Goal: Check status: Check status

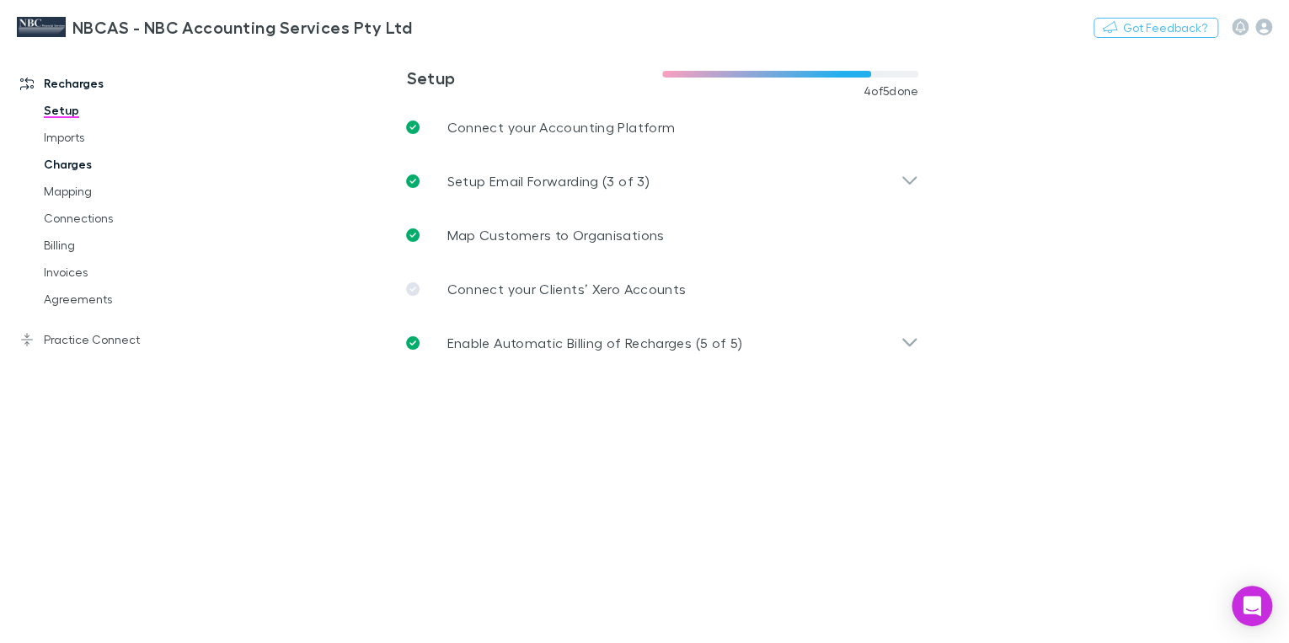
click at [74, 168] on link "Charges" at bounding box center [122, 164] width 191 height 27
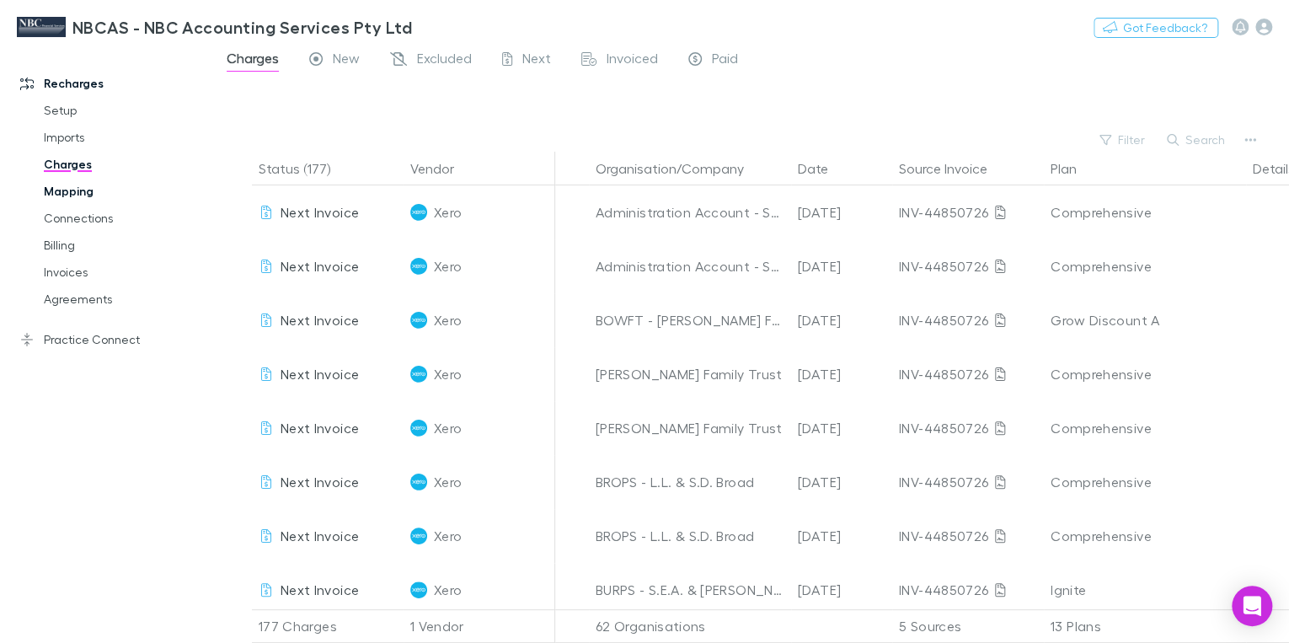
click at [80, 194] on link "Mapping" at bounding box center [122, 191] width 191 height 27
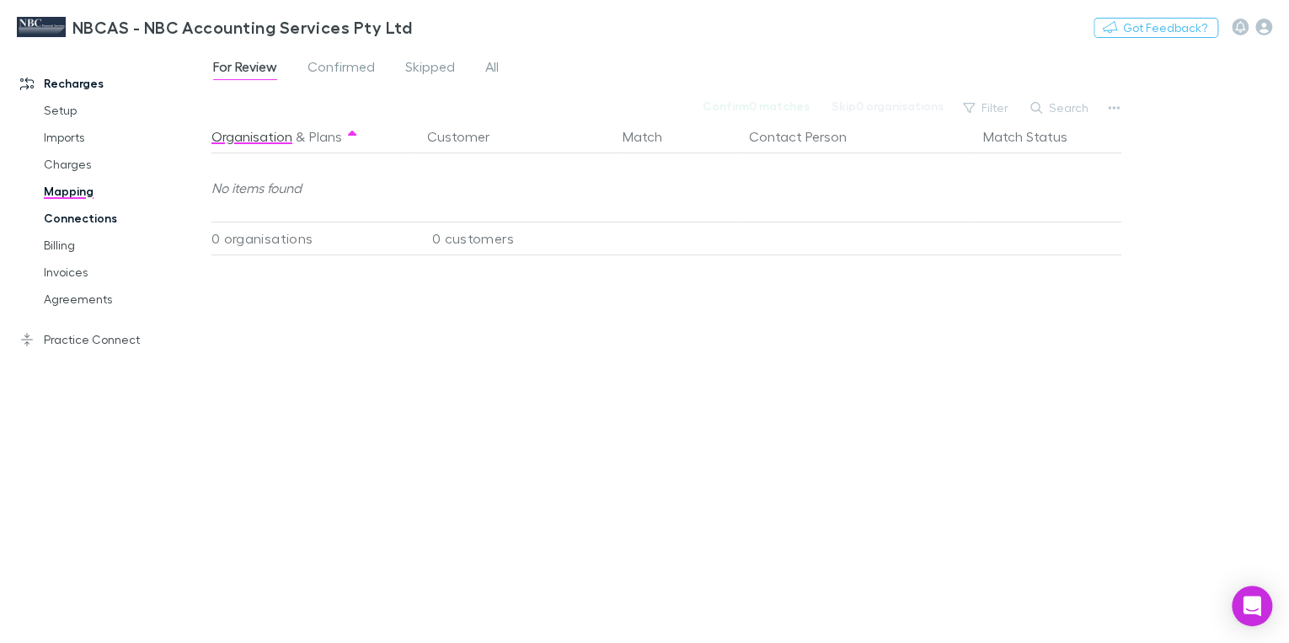
click at [76, 214] on link "Connections" at bounding box center [122, 218] width 191 height 27
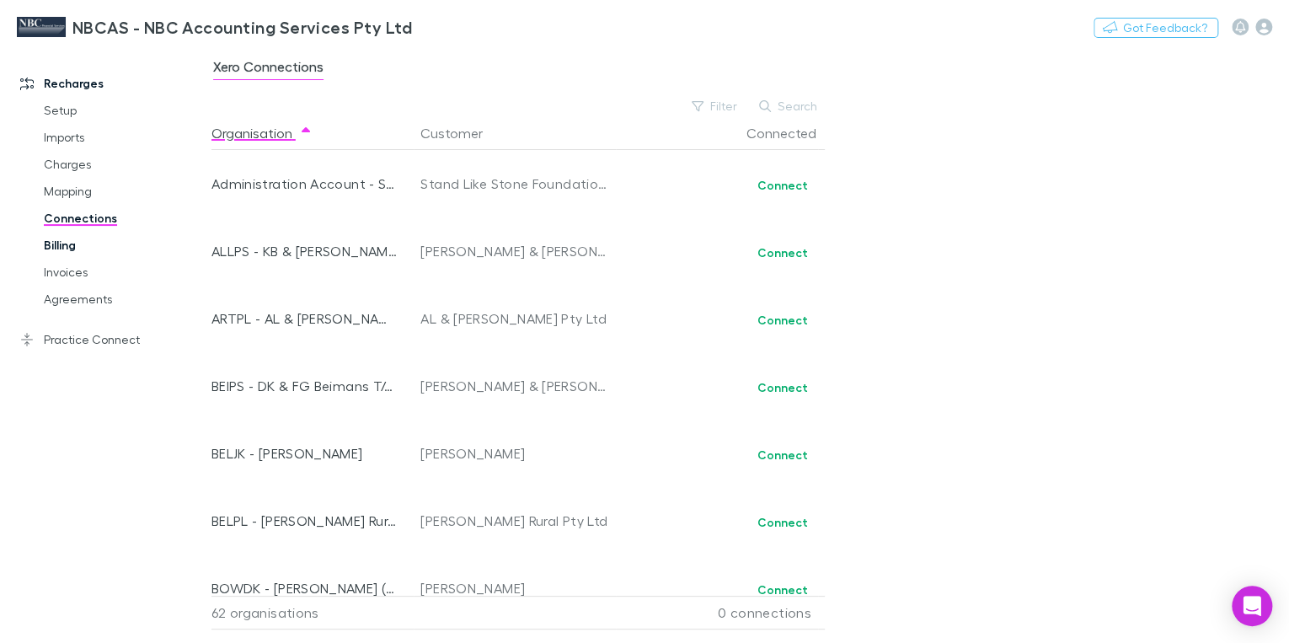
click at [67, 244] on link "Billing" at bounding box center [122, 245] width 191 height 27
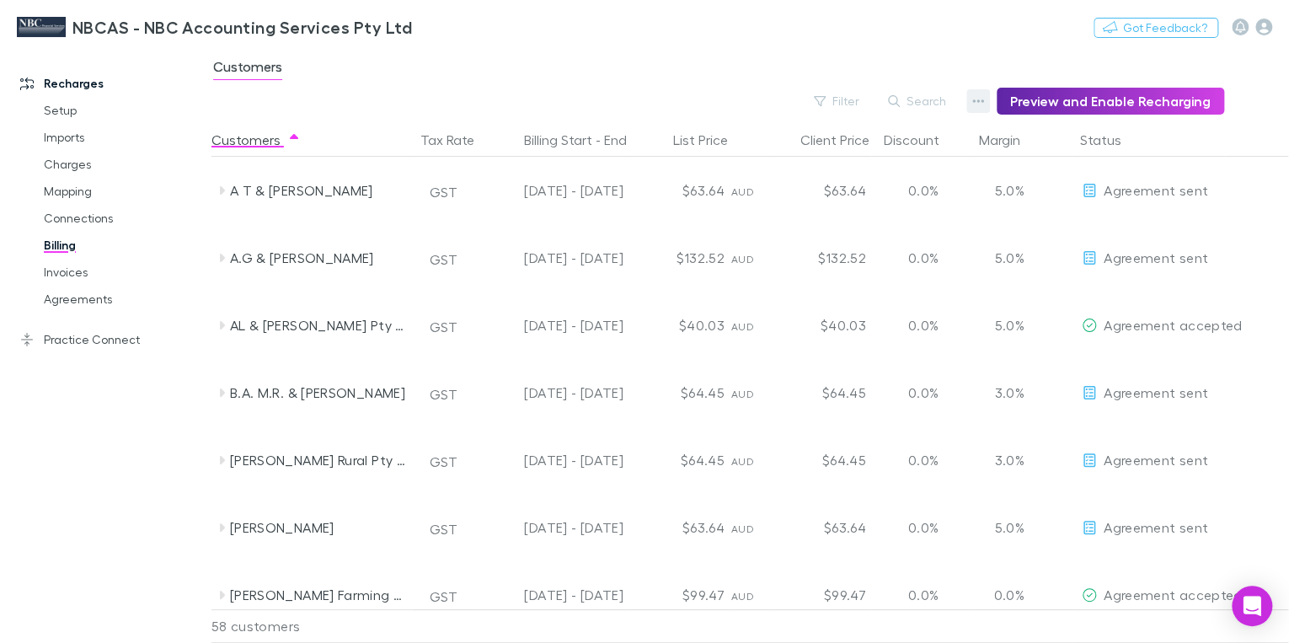
click at [982, 101] on icon "button" at bounding box center [978, 100] width 12 height 3
click at [1206, 99] on div at bounding box center [644, 321] width 1289 height 643
click at [826, 97] on icon "button" at bounding box center [820, 101] width 12 height 10
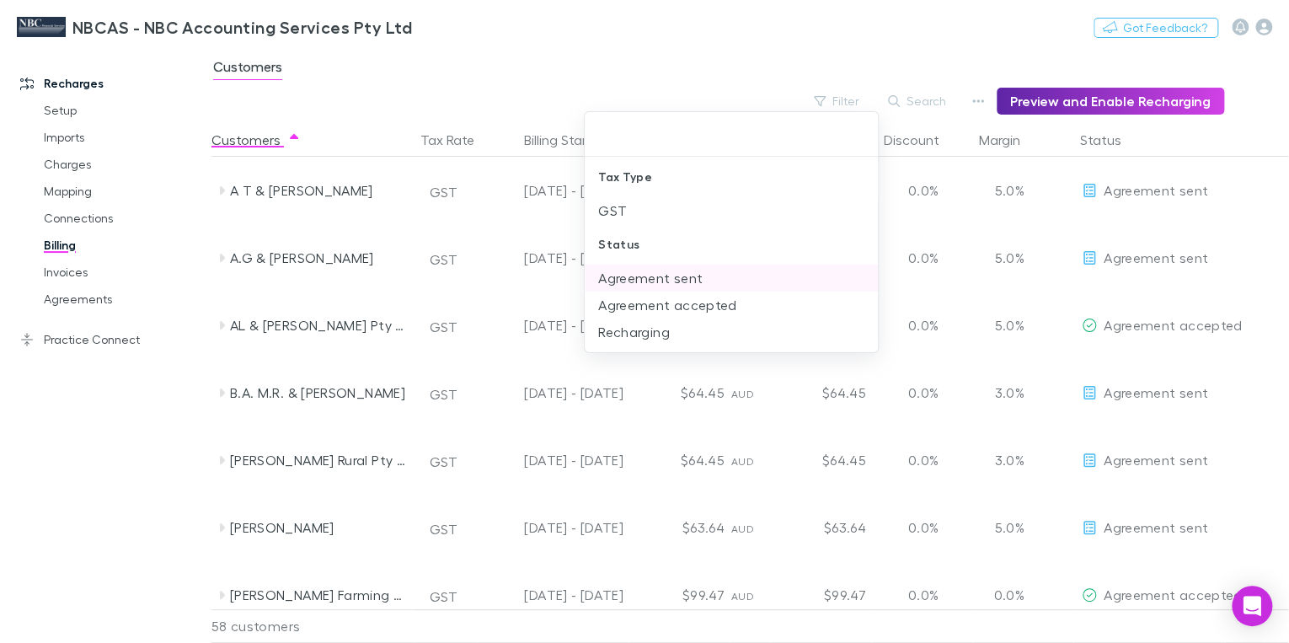
click at [661, 278] on li "Agreement sent" at bounding box center [731, 278] width 293 height 27
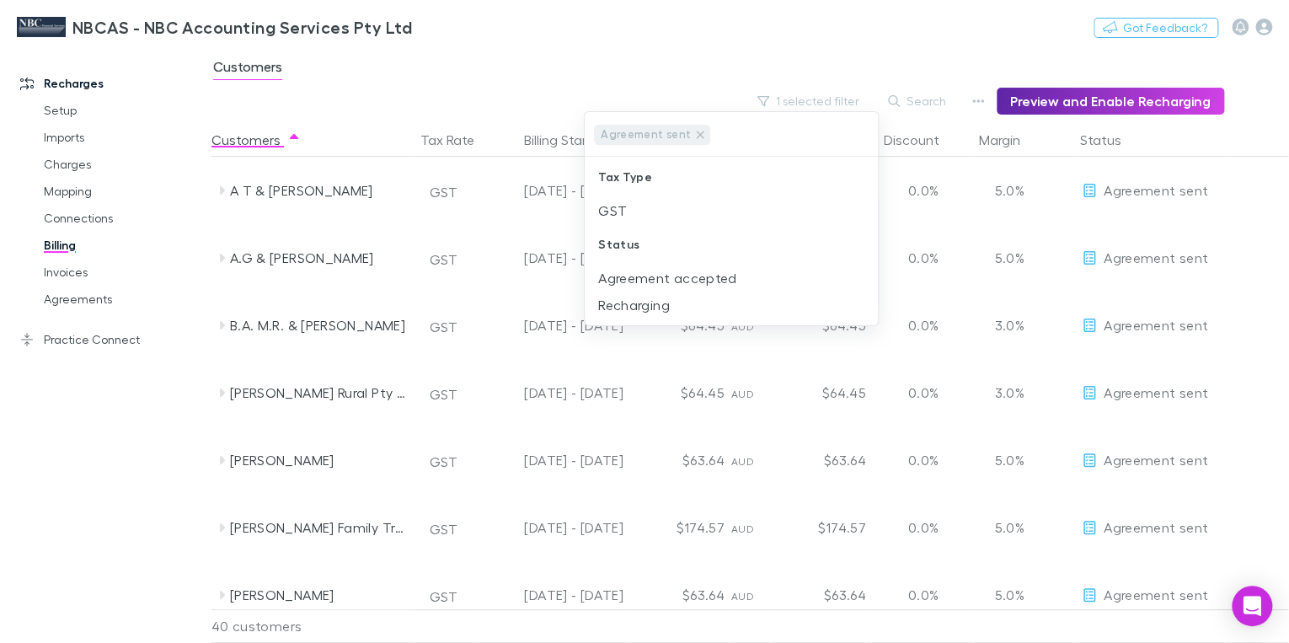
click at [707, 56] on div at bounding box center [644, 321] width 1289 height 643
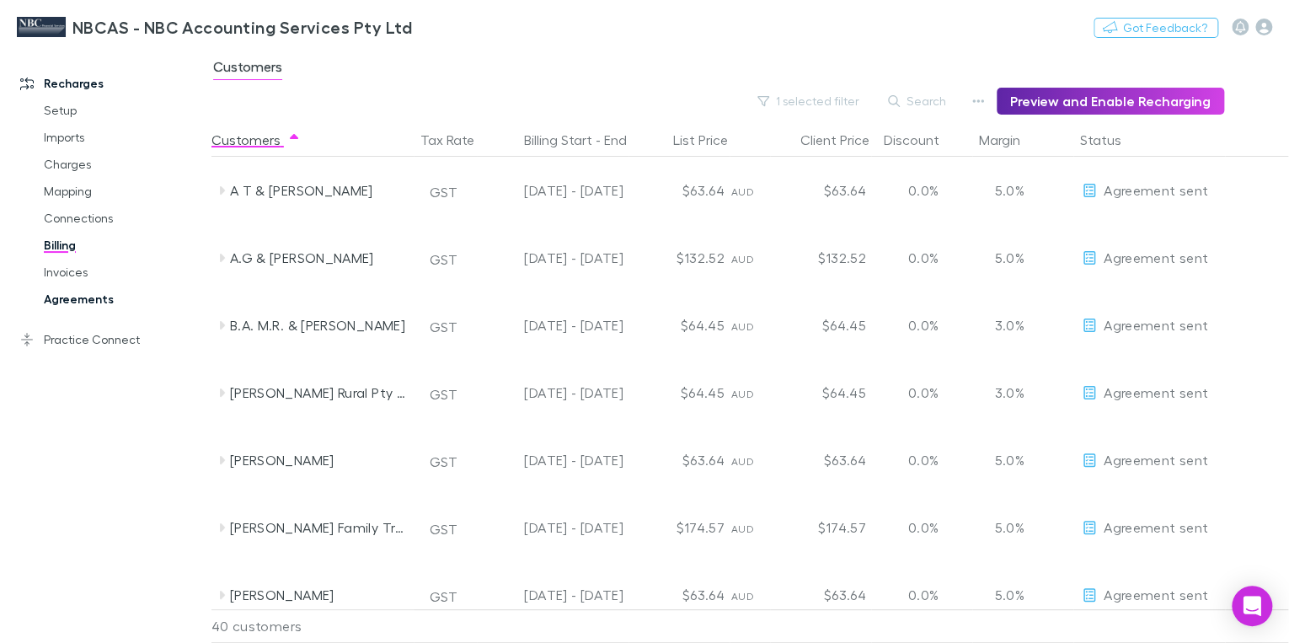
click at [111, 299] on link "Agreements" at bounding box center [122, 299] width 191 height 27
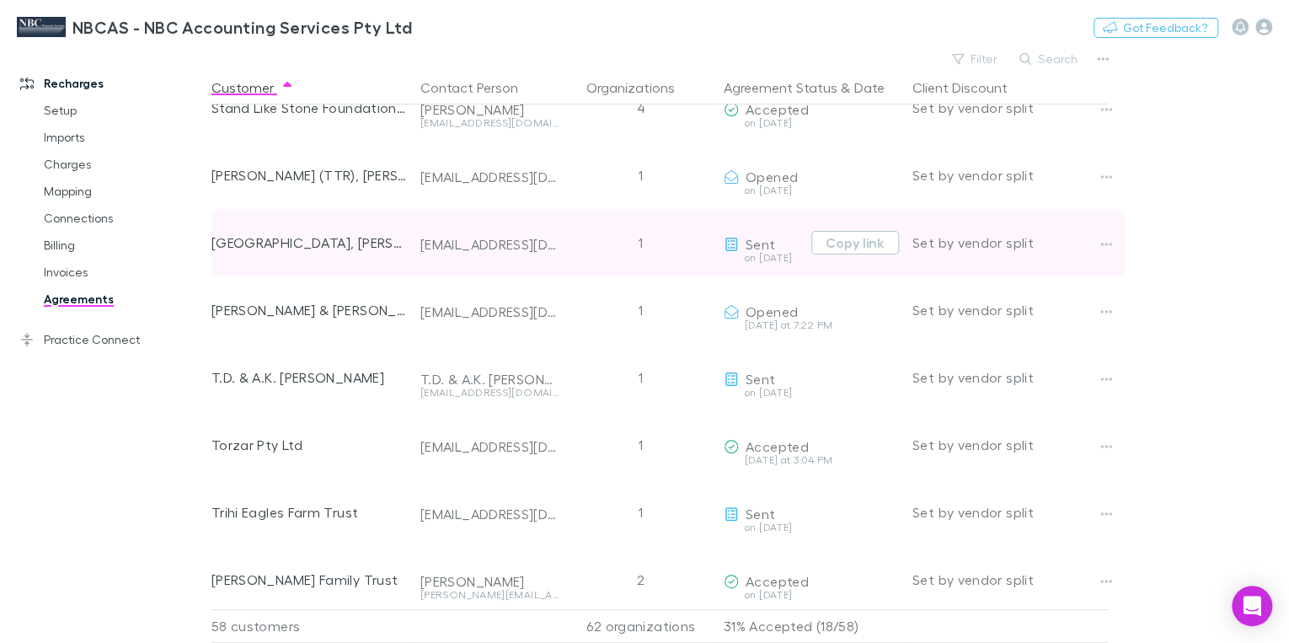
scroll to position [3415, 0]
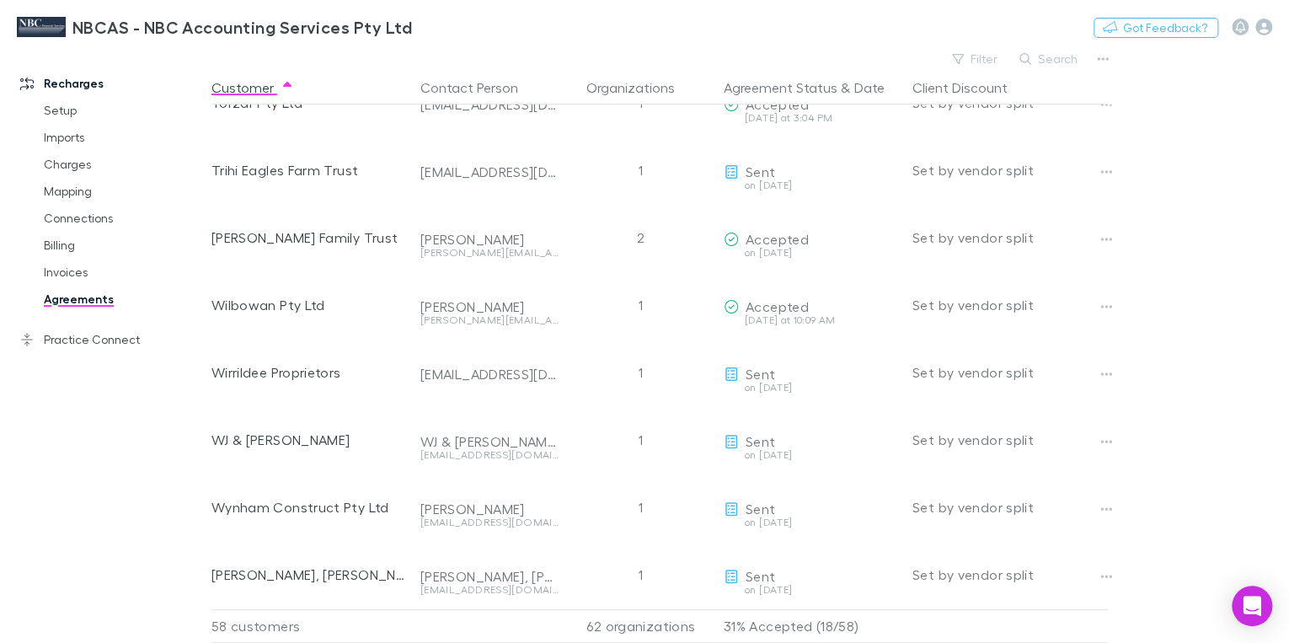
click at [271, 618] on div "58 customers" at bounding box center [312, 626] width 202 height 34
click at [1250, 609] on icon "Open Intercom Messenger" at bounding box center [1251, 606] width 19 height 22
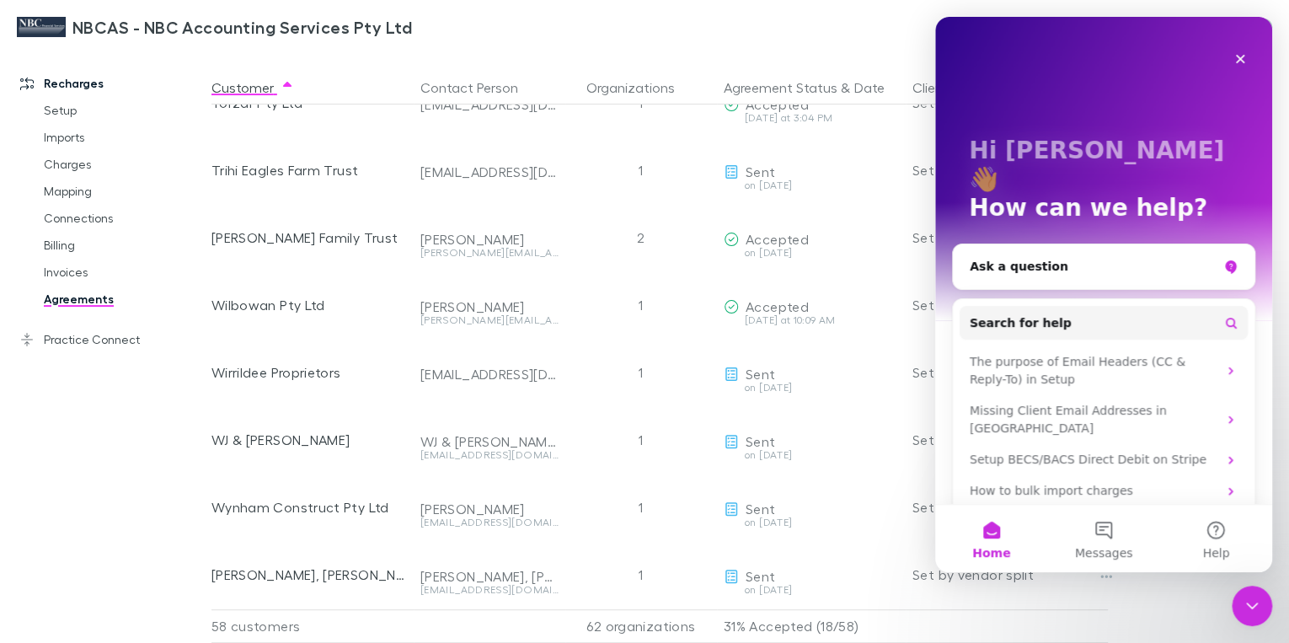
scroll to position [0, 0]
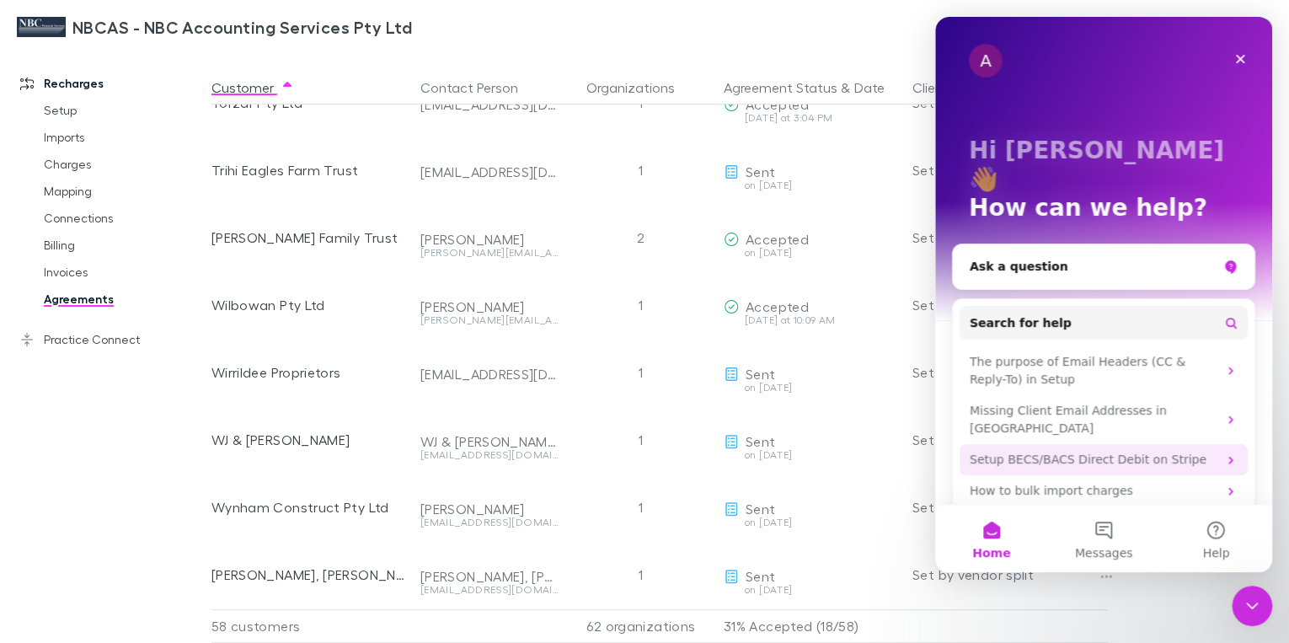
click at [1232, 456] on icon "Intercom messenger" at bounding box center [1230, 460] width 4 height 8
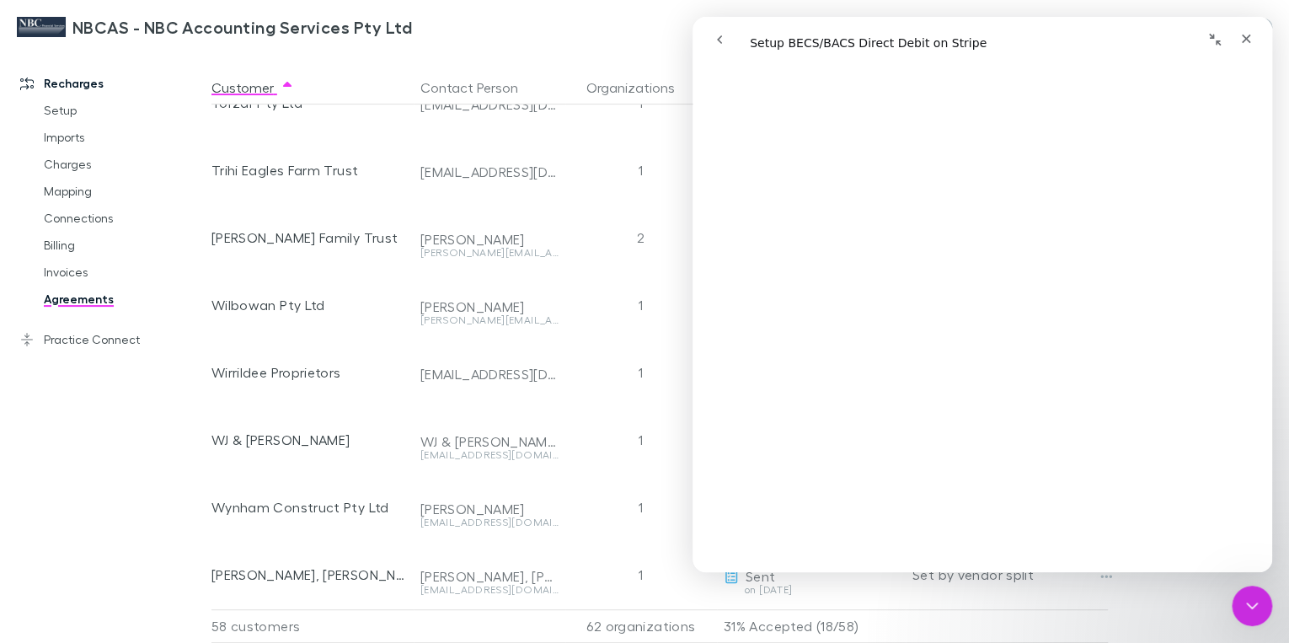
scroll to position [674, 0]
click at [1249, 39] on icon "Close" at bounding box center [1245, 38] width 13 height 13
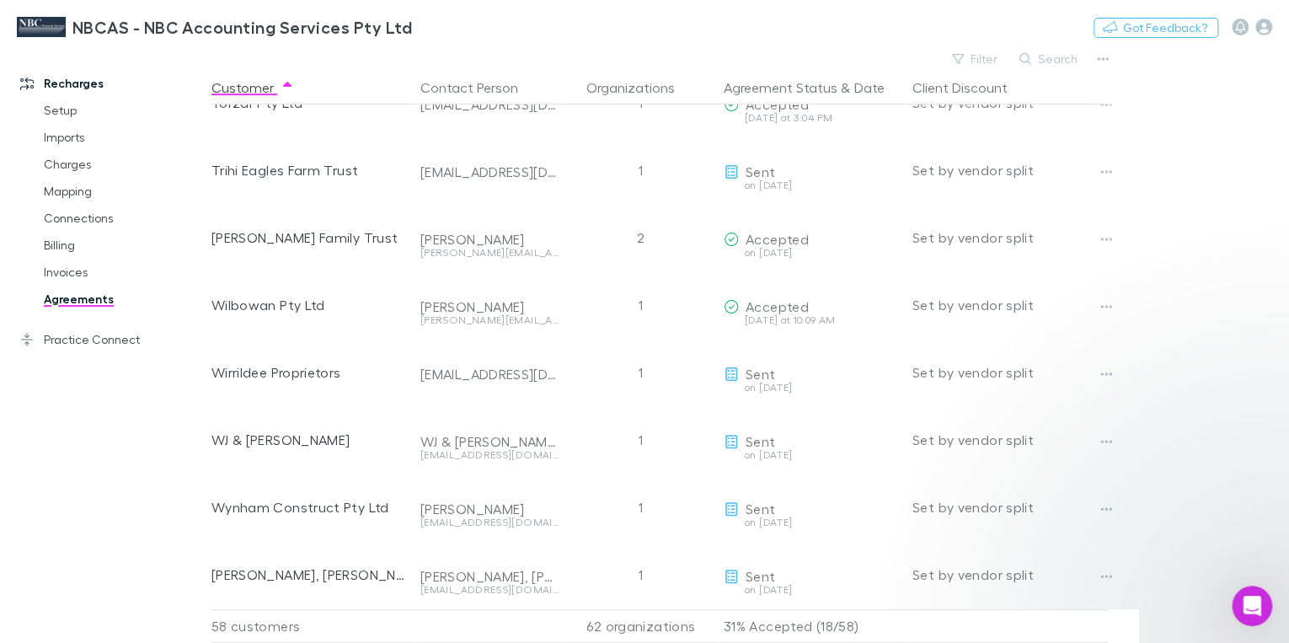
scroll to position [0, 0]
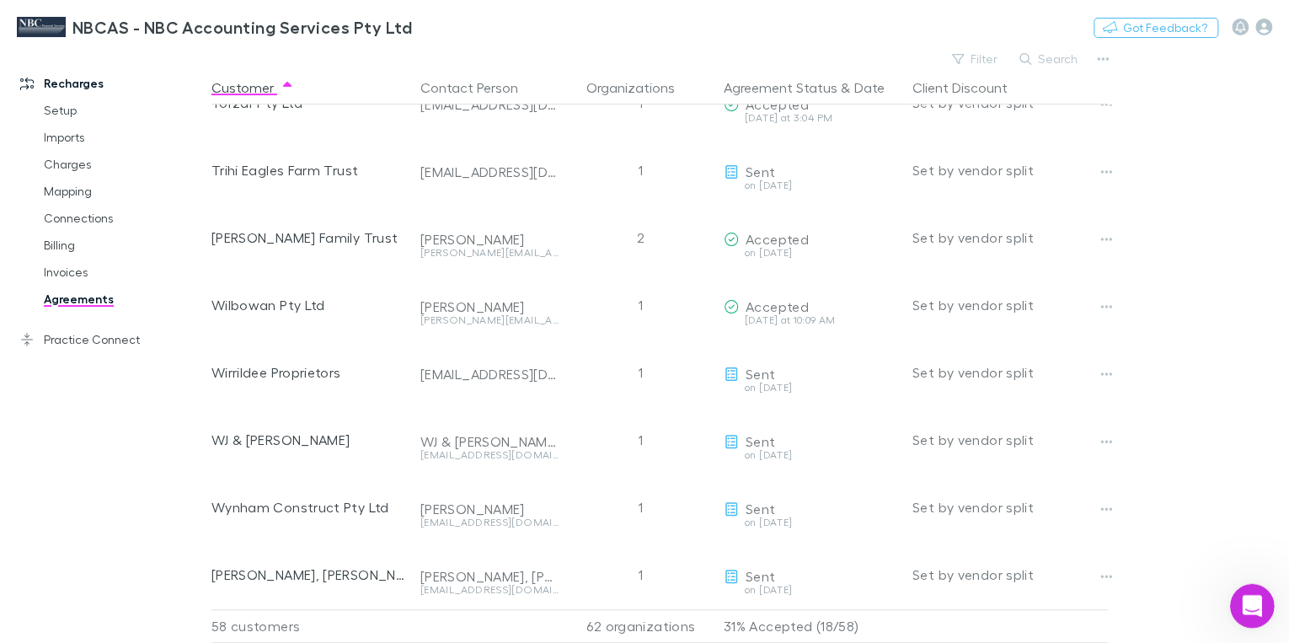
click at [1265, 615] on div "Open Intercom Messenger" at bounding box center [1249, 603] width 40 height 40
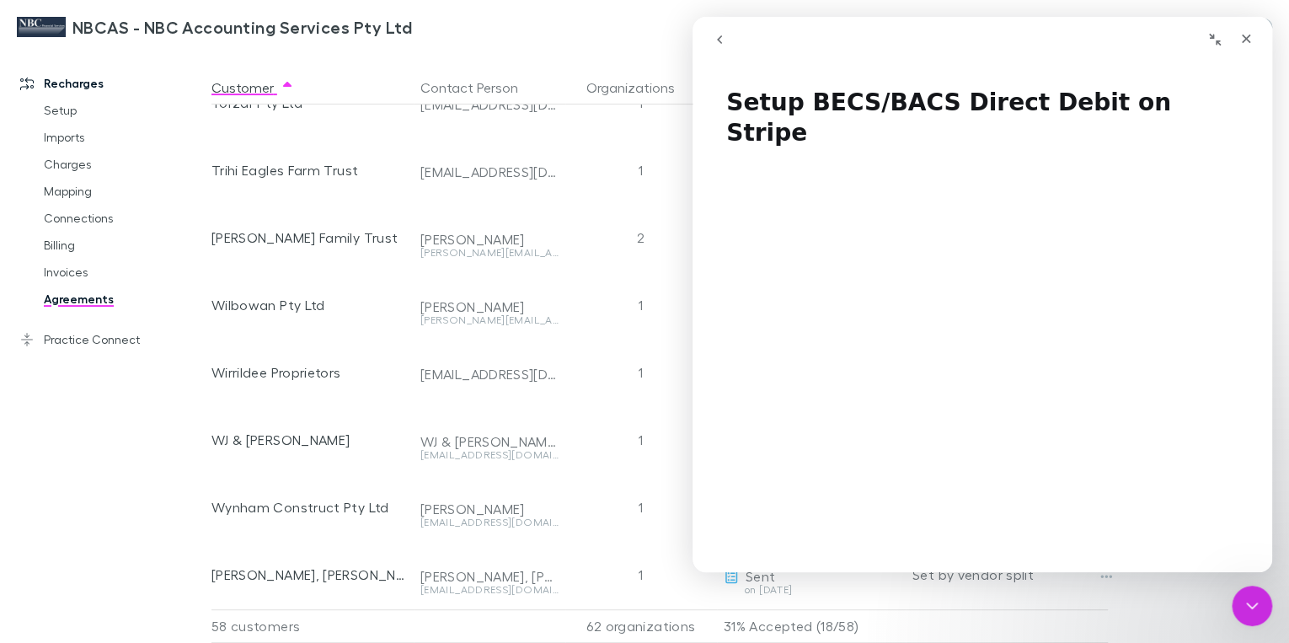
click at [719, 40] on icon "go back" at bounding box center [719, 39] width 13 height 13
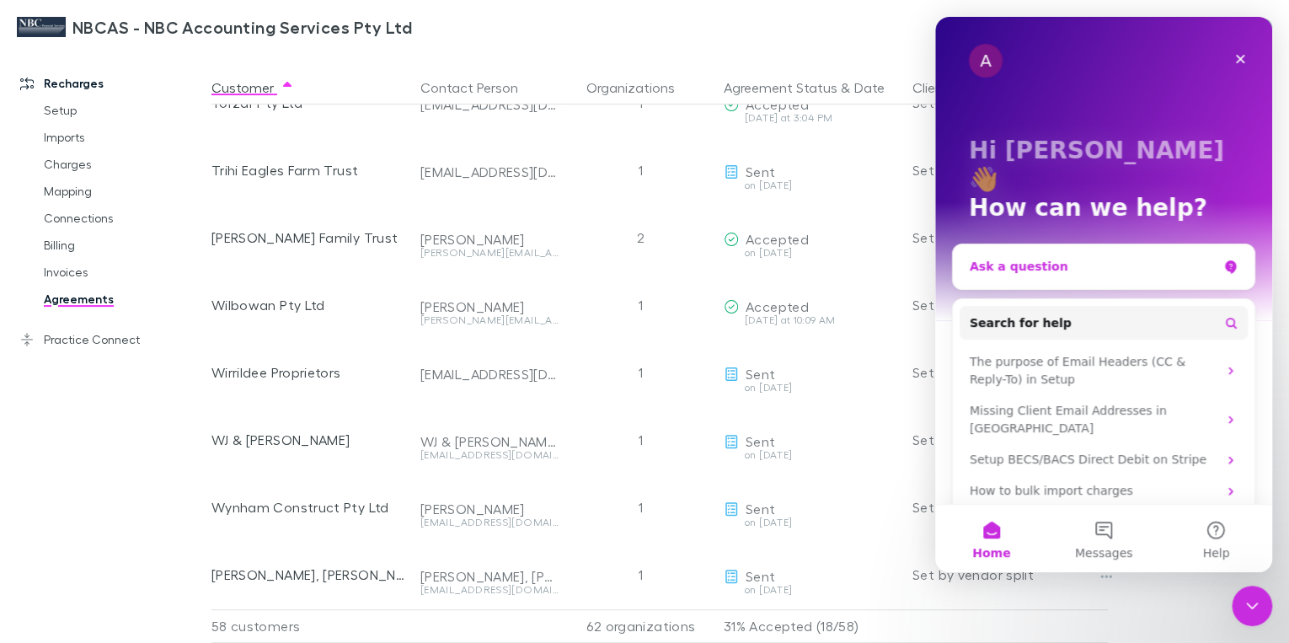
click at [1019, 258] on div "Ask a question" at bounding box center [1094, 267] width 248 height 18
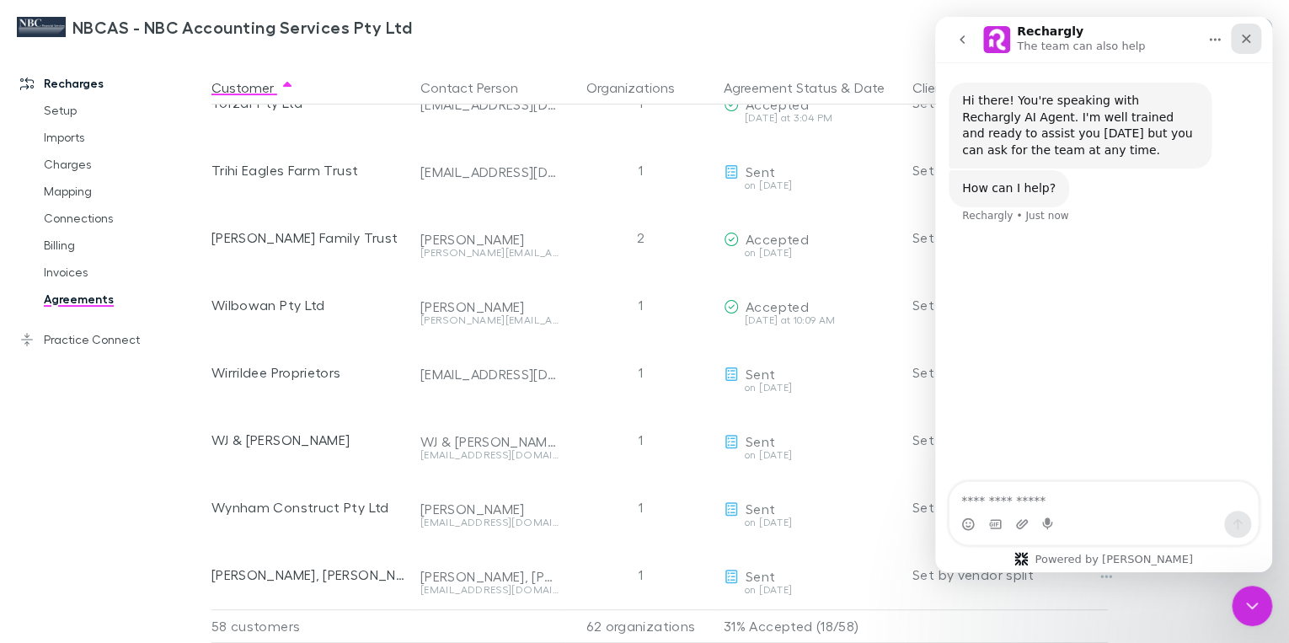
drag, startPoint x: 1245, startPoint y: 37, endPoint x: 2180, endPoint y: 54, distance: 934.5
click at [1245, 37] on icon "Close" at bounding box center [1245, 38] width 13 height 13
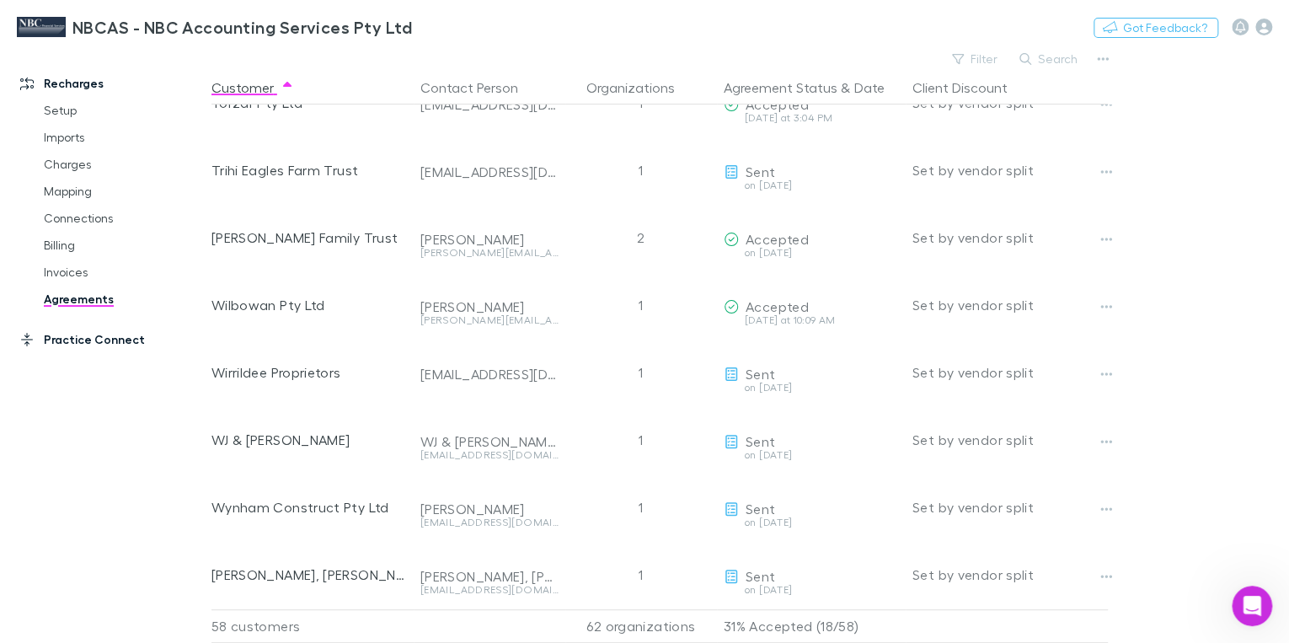
click at [88, 344] on link "Practice Connect" at bounding box center [110, 339] width 215 height 27
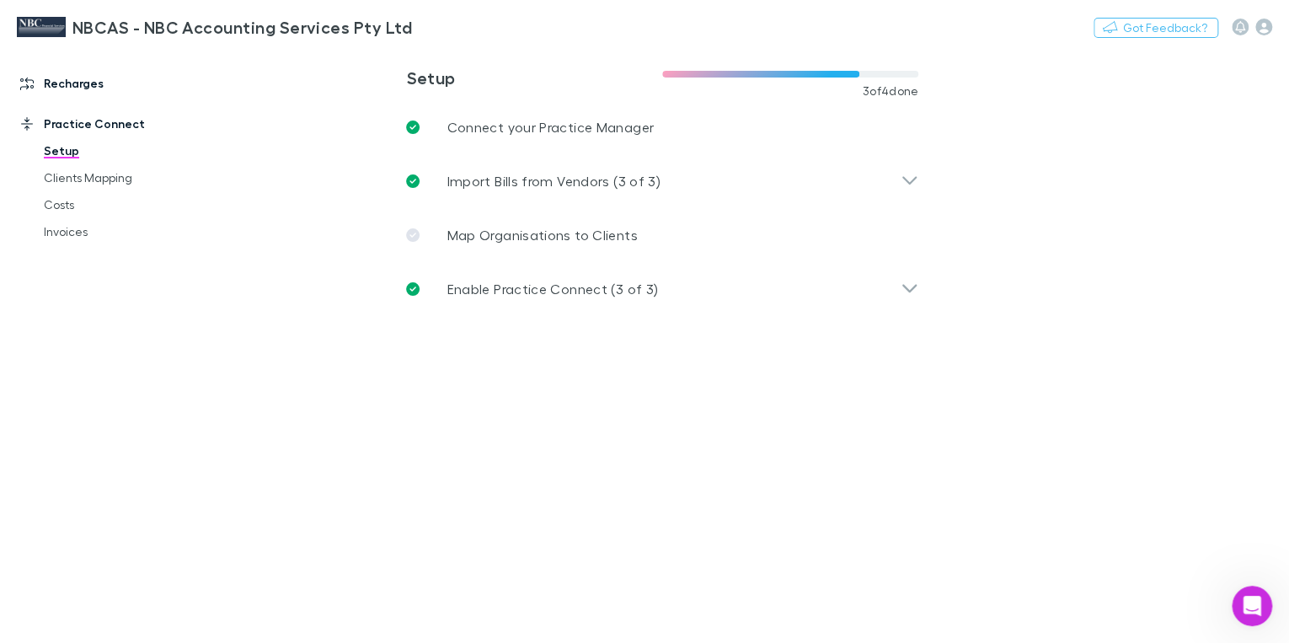
click at [54, 83] on link "Recharges" at bounding box center [110, 83] width 215 height 27
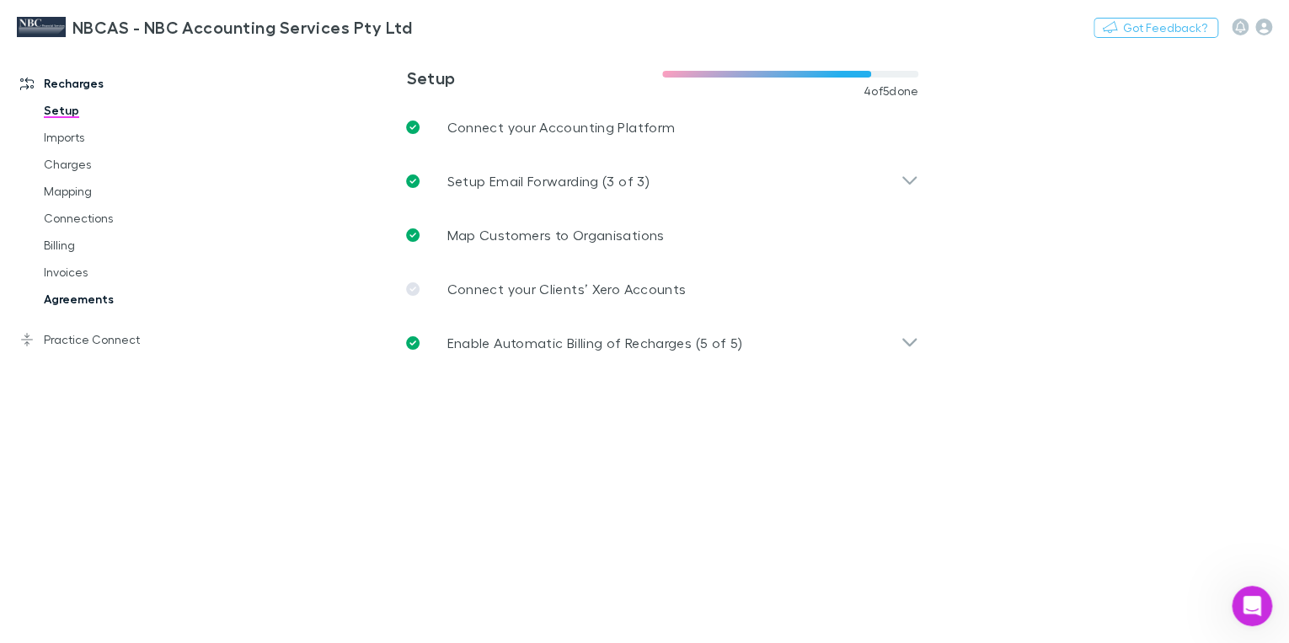
click at [67, 296] on link "Agreements" at bounding box center [122, 299] width 191 height 27
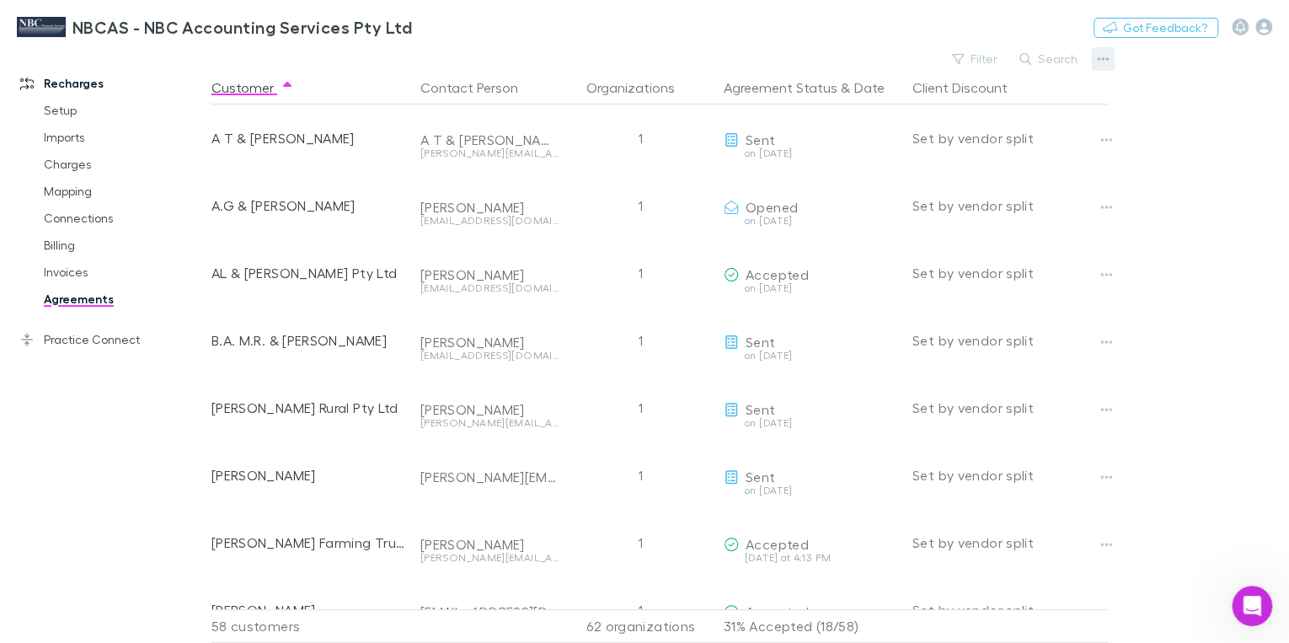
click at [1110, 57] on button "button" at bounding box center [1103, 59] width 24 height 24
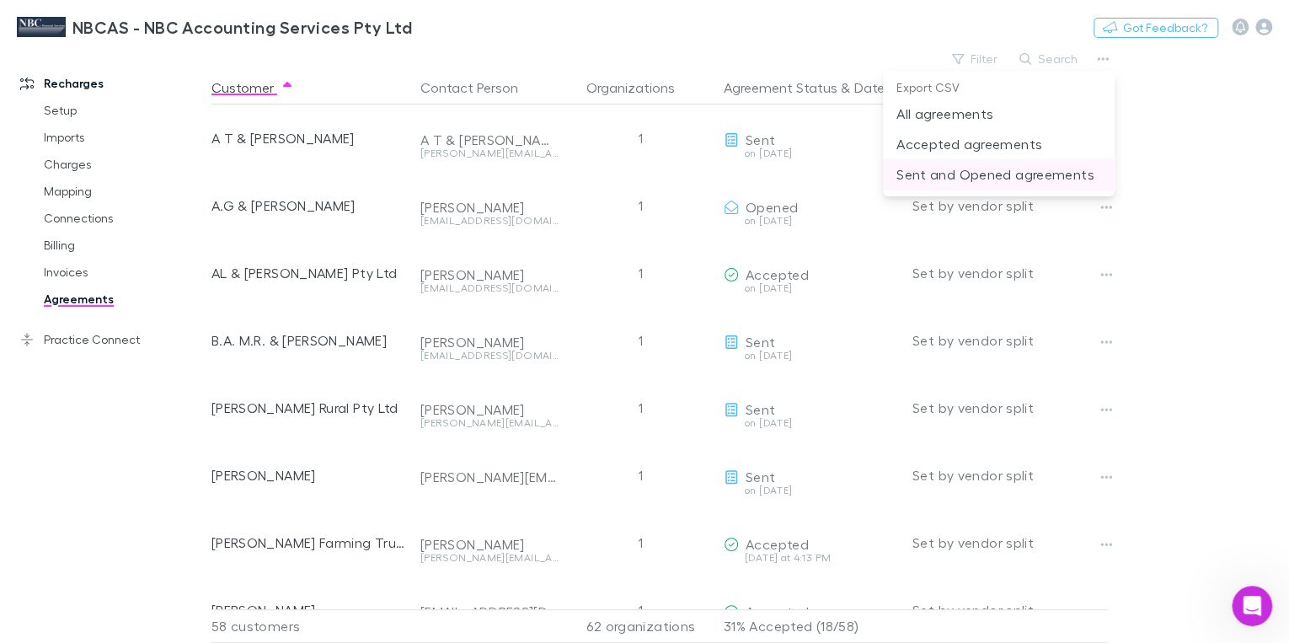
click at [1019, 172] on p "Sent and Opened agreements" at bounding box center [998, 174] width 205 height 20
